Goal: Find specific page/section: Find specific page/section

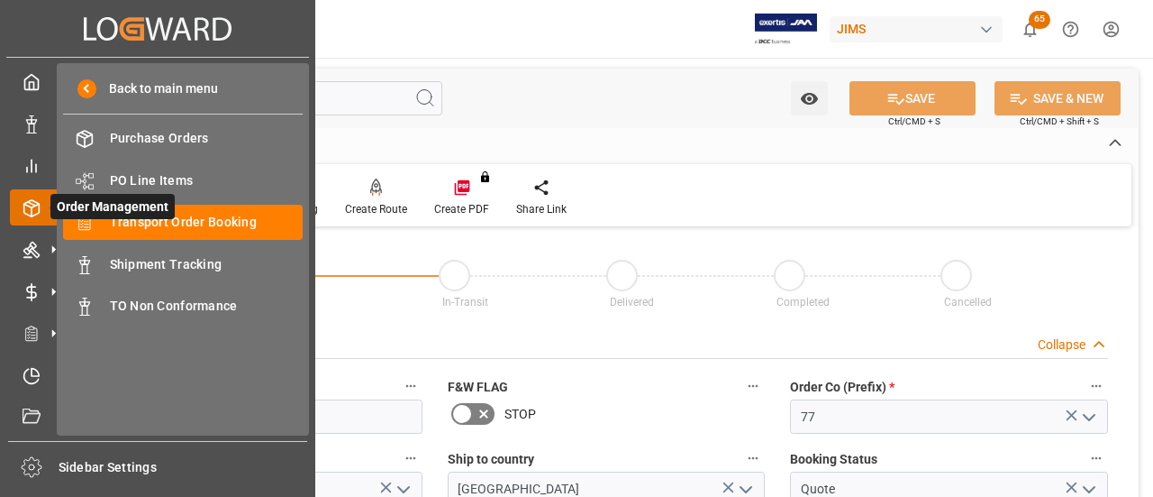
scroll to position [180, 0]
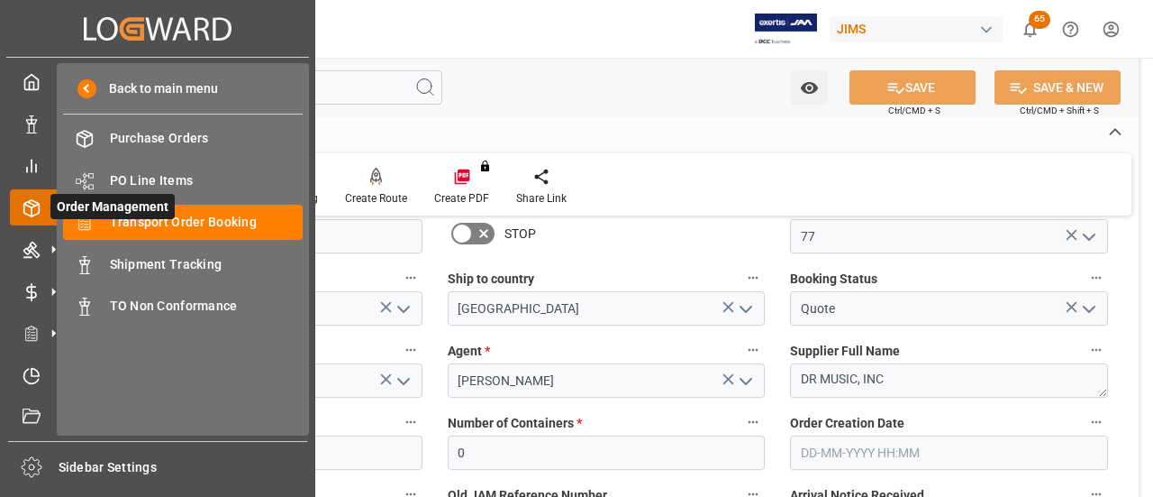
click at [47, 194] on icon at bounding box center [53, 207] width 38 height 38
click at [17, 255] on div at bounding box center [25, 249] width 31 height 19
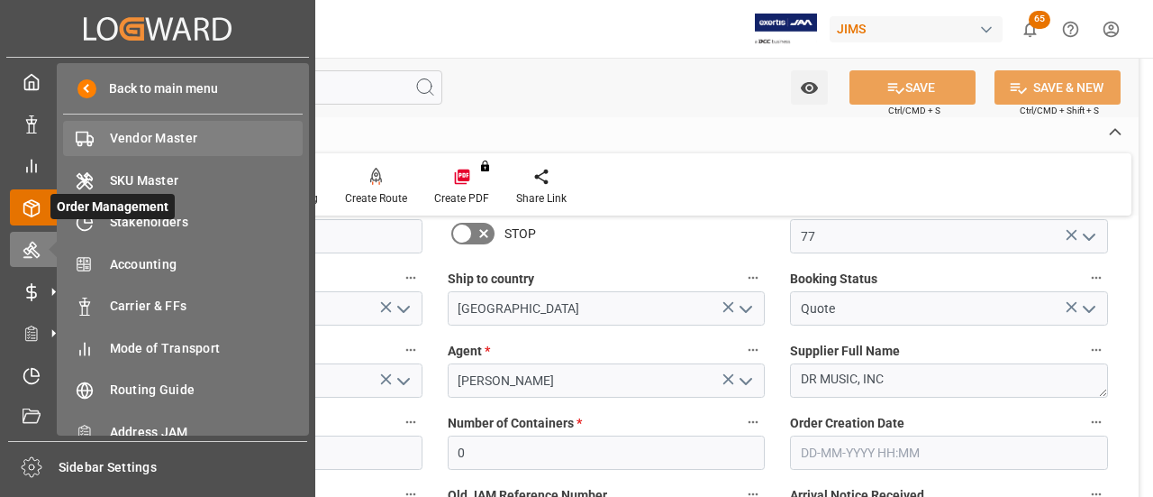
click at [119, 132] on span "Vendor Master" at bounding box center [207, 138] width 194 height 19
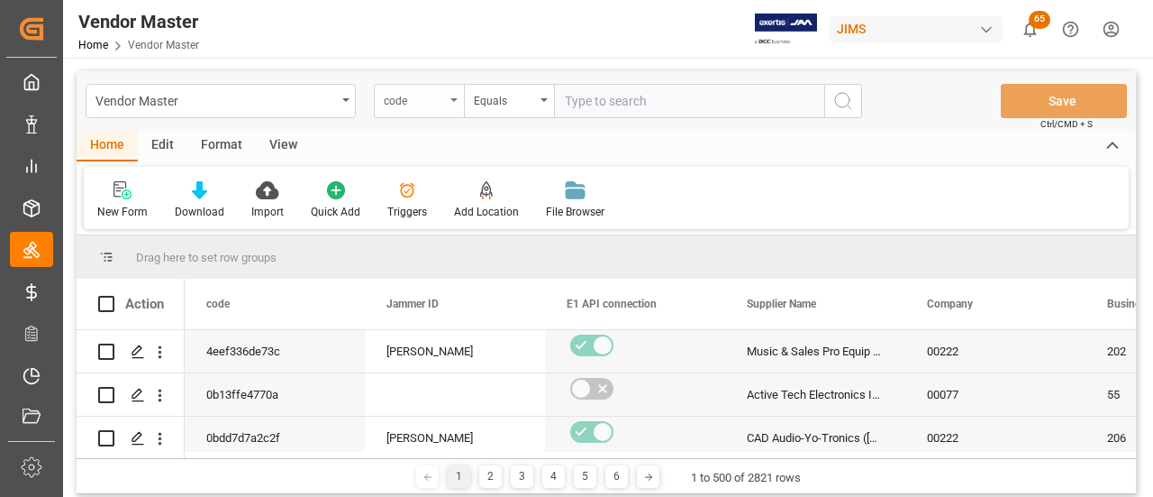
click at [440, 98] on div "code" at bounding box center [414, 98] width 61 height 21
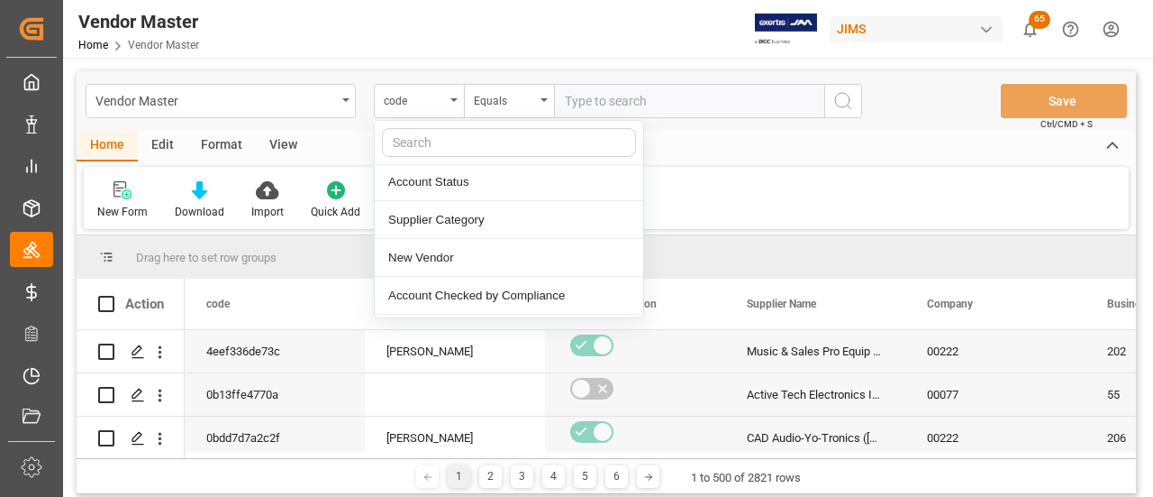
scroll to position [270, 0]
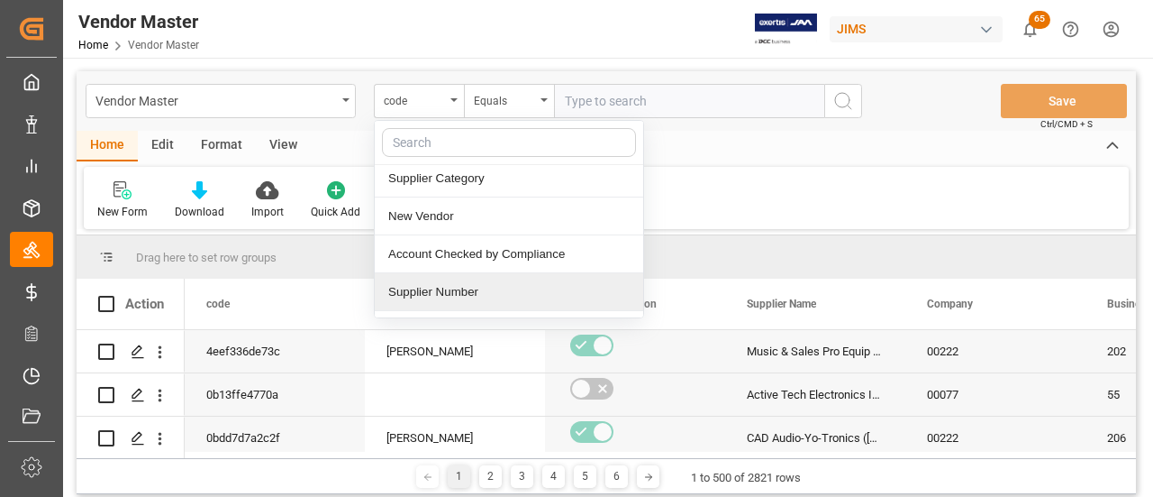
click at [494, 286] on div "Supplier Number" at bounding box center [509, 292] width 269 height 38
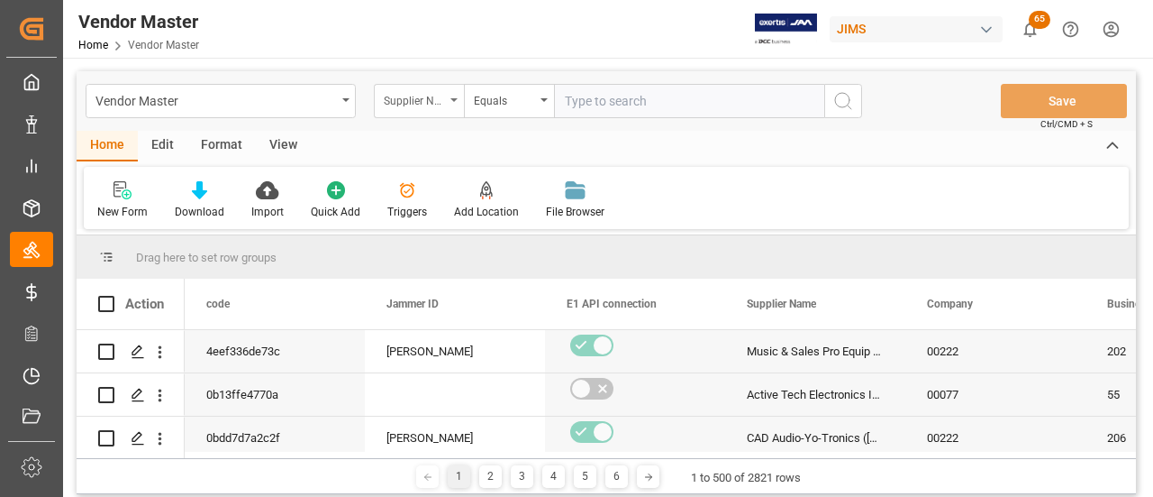
click at [436, 101] on div "Supplier Number" at bounding box center [414, 98] width 61 height 21
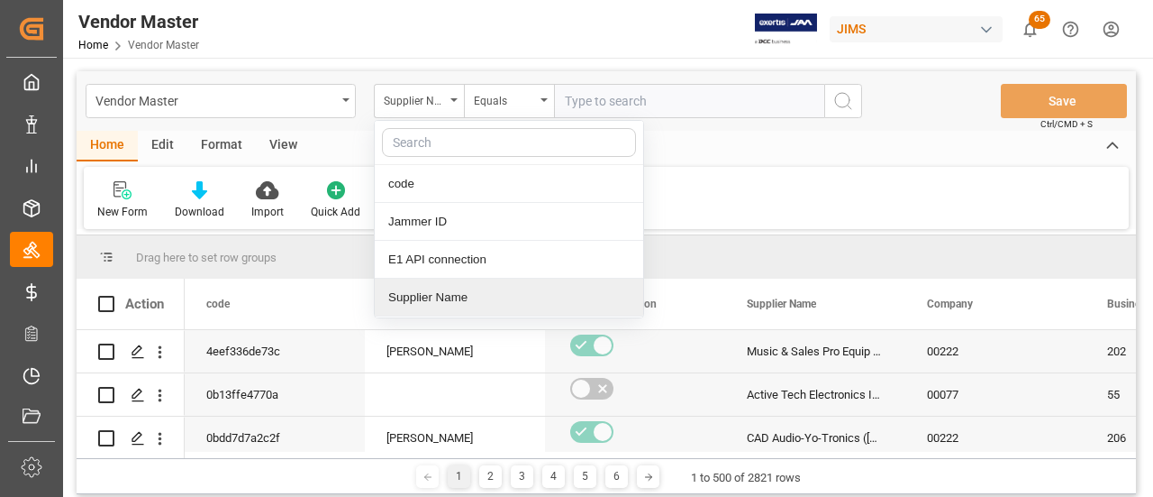
click at [460, 310] on div "Supplier Name" at bounding box center [509, 297] width 269 height 38
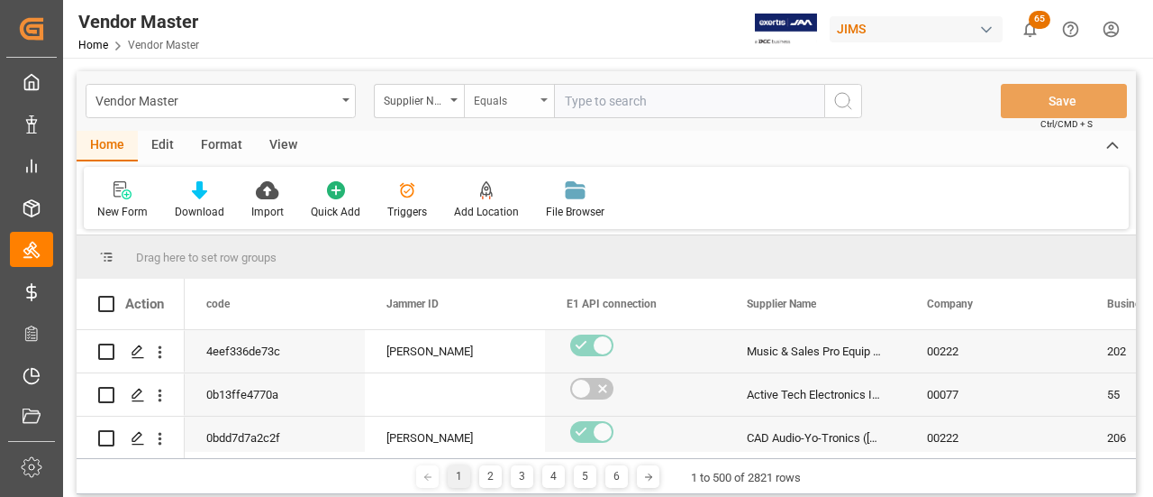
click at [509, 110] on div "Equals" at bounding box center [509, 101] width 90 height 34
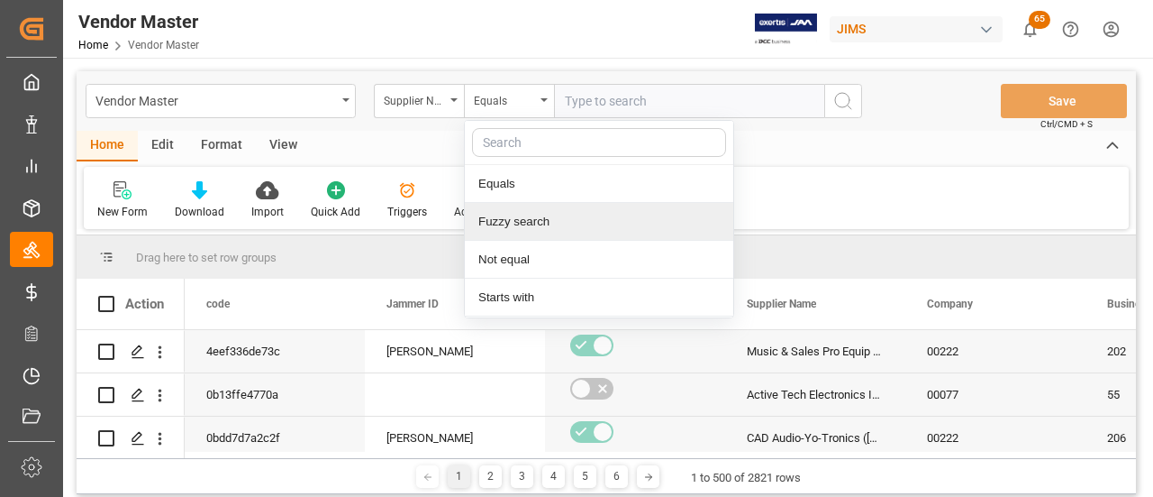
click at [519, 208] on div "Fuzzy search" at bounding box center [599, 222] width 269 height 38
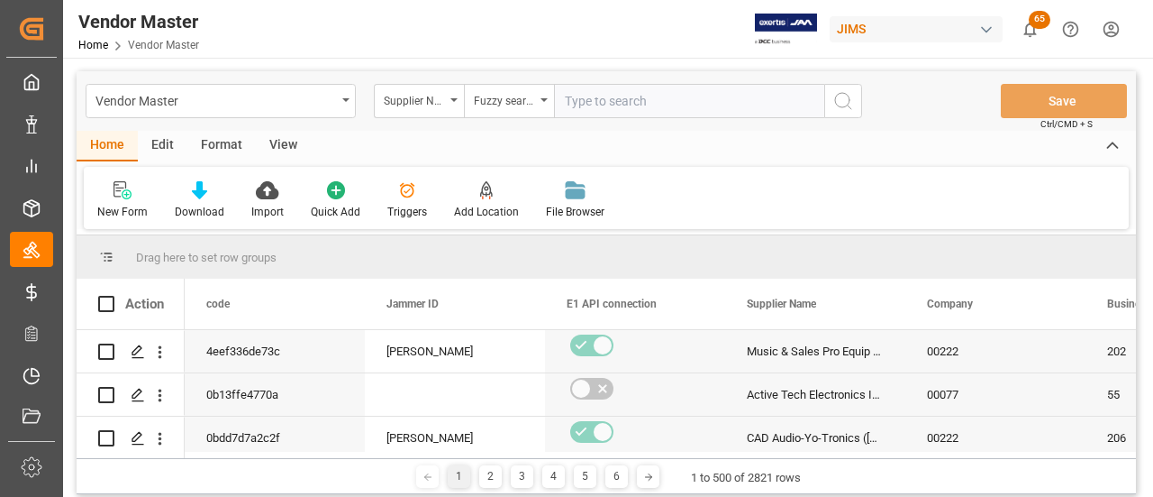
click at [715, 95] on input "text" at bounding box center [689, 101] width 270 height 34
paste input "Vater Percussion"
type input "Vater Percussion"
click at [851, 106] on icon "search button" at bounding box center [844, 101] width 22 height 22
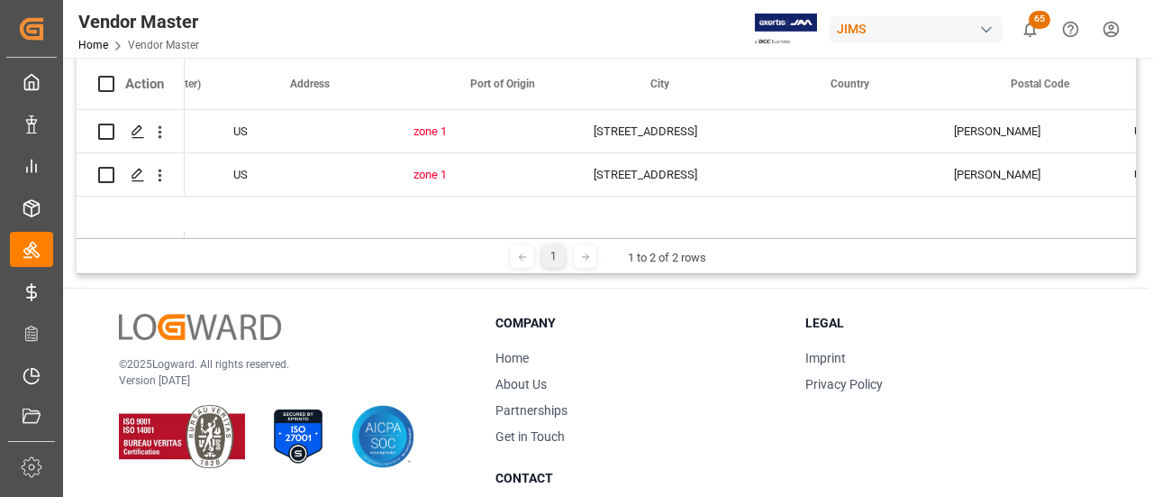
scroll to position [0, 4014]
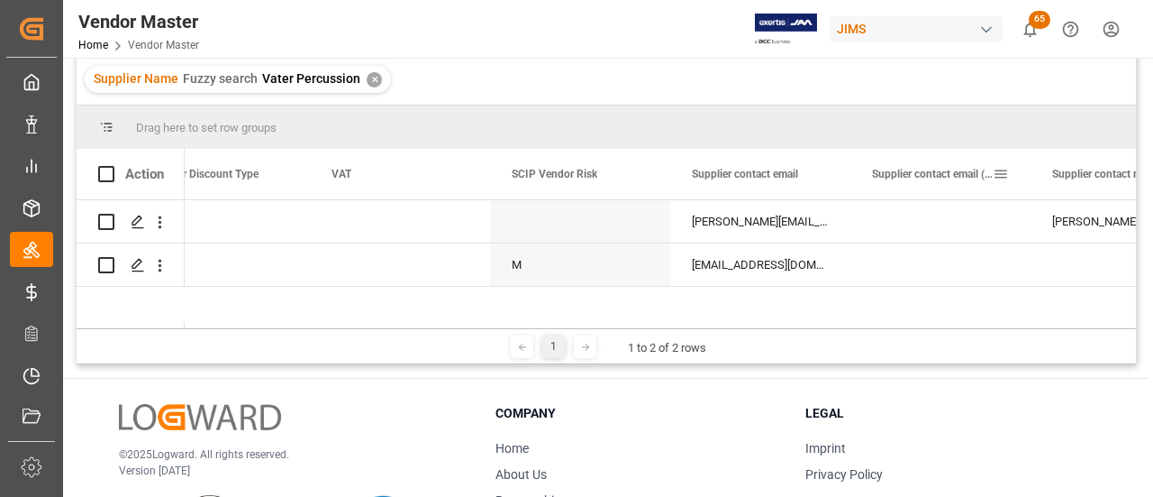
click at [852, 163] on div "Supplier contact email (CCed)" at bounding box center [941, 174] width 180 height 50
click at [848, 164] on div at bounding box center [850, 174] width 7 height 50
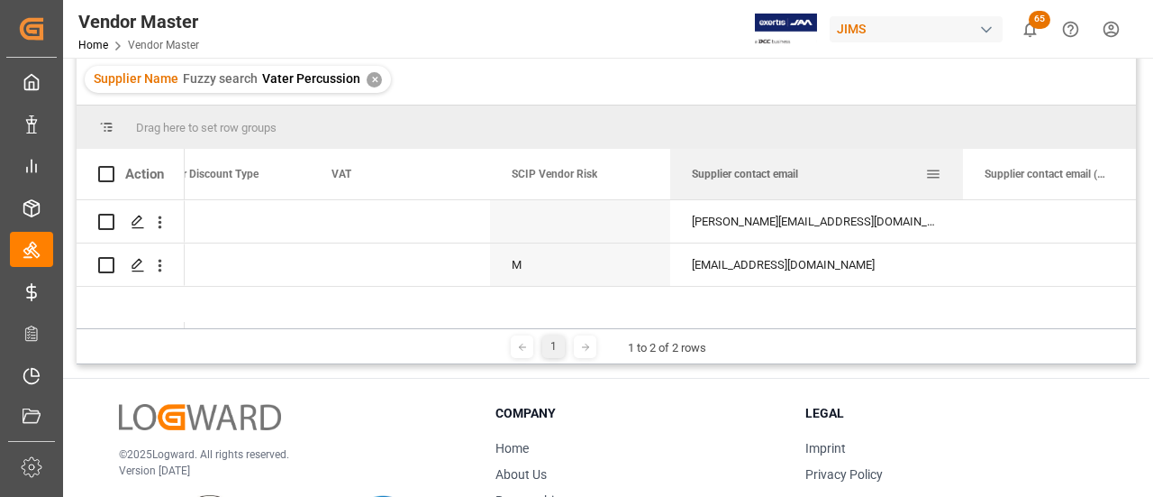
drag, startPoint x: 848, startPoint y: 164, endPoint x: 961, endPoint y: 165, distance: 112.6
click at [961, 165] on div at bounding box center [963, 174] width 7 height 50
